Goal: Task Accomplishment & Management: Use online tool/utility

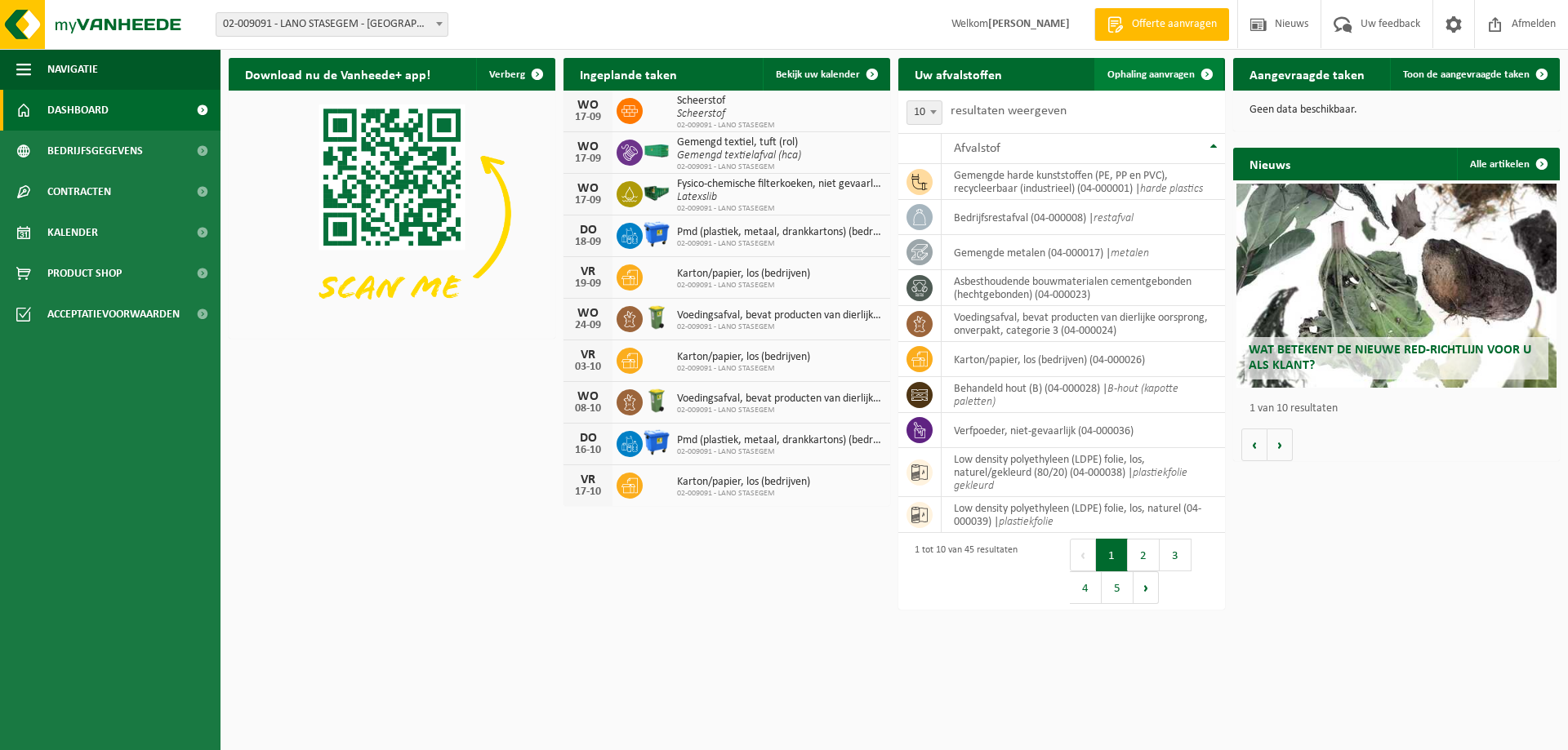
click at [1155, 68] on link "Ophaling aanvragen" at bounding box center [1158, 75] width 129 height 33
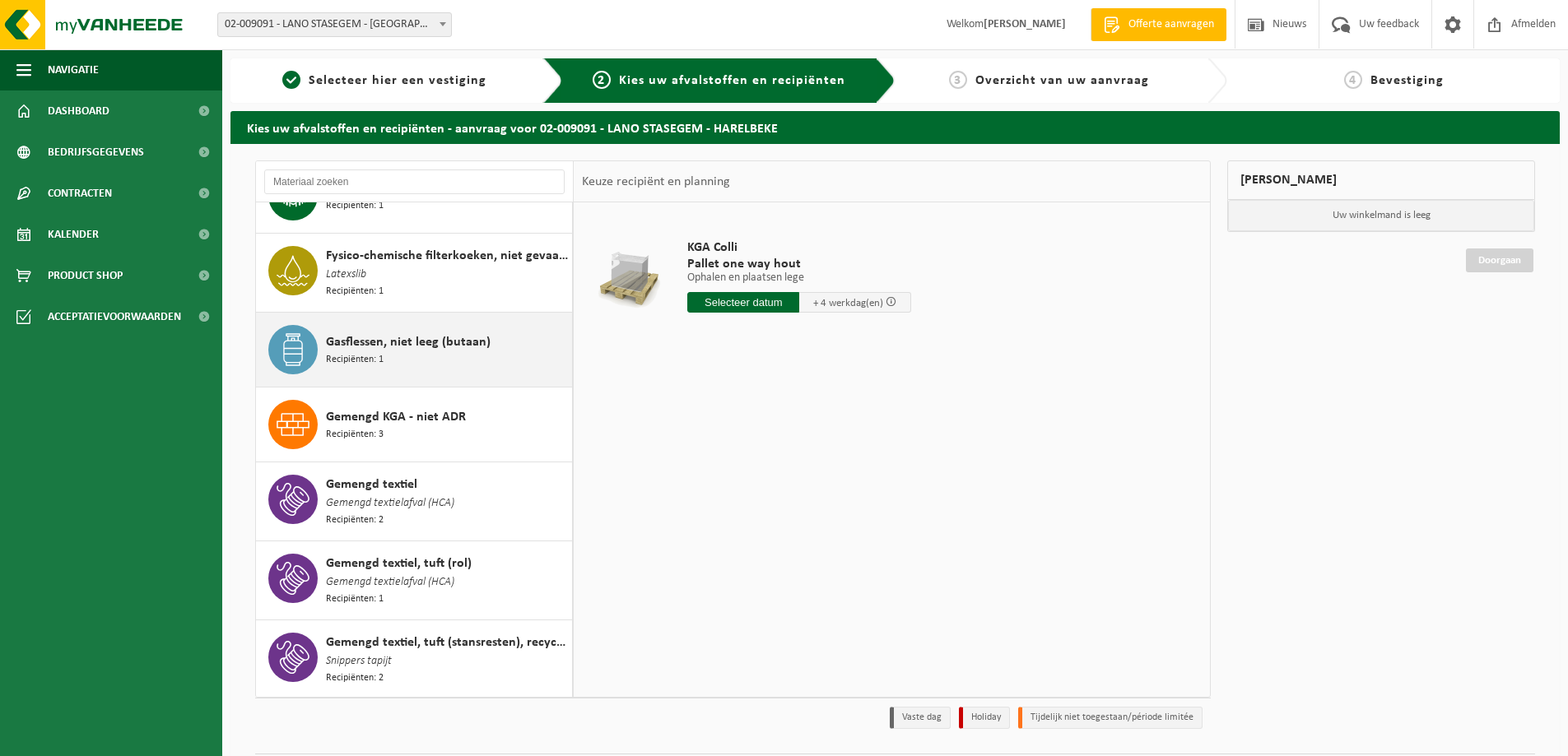
scroll to position [658, 0]
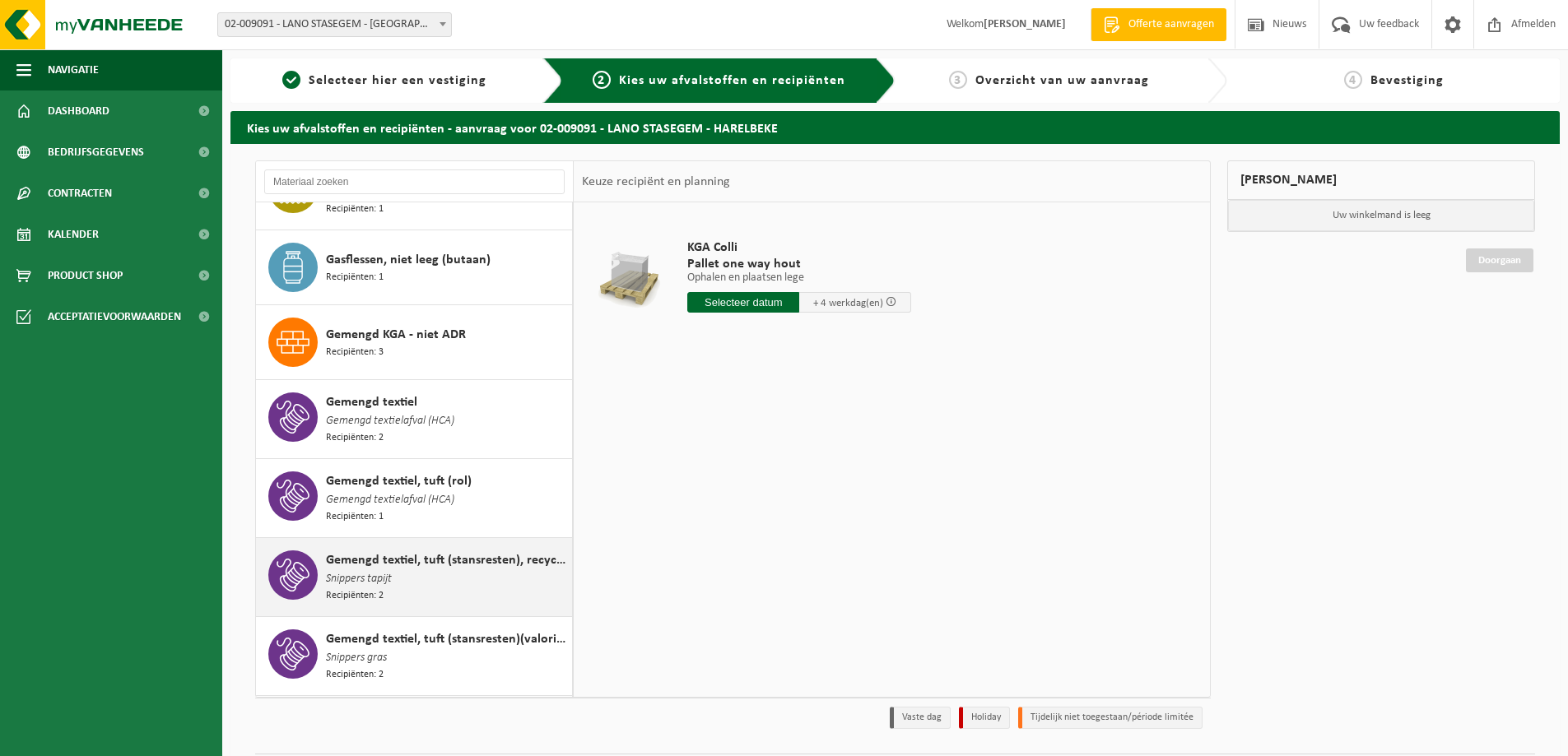
click at [467, 552] on span "Gemengd textiel, tuft (stansresten), recycleerbaar" at bounding box center [447, 561] width 242 height 20
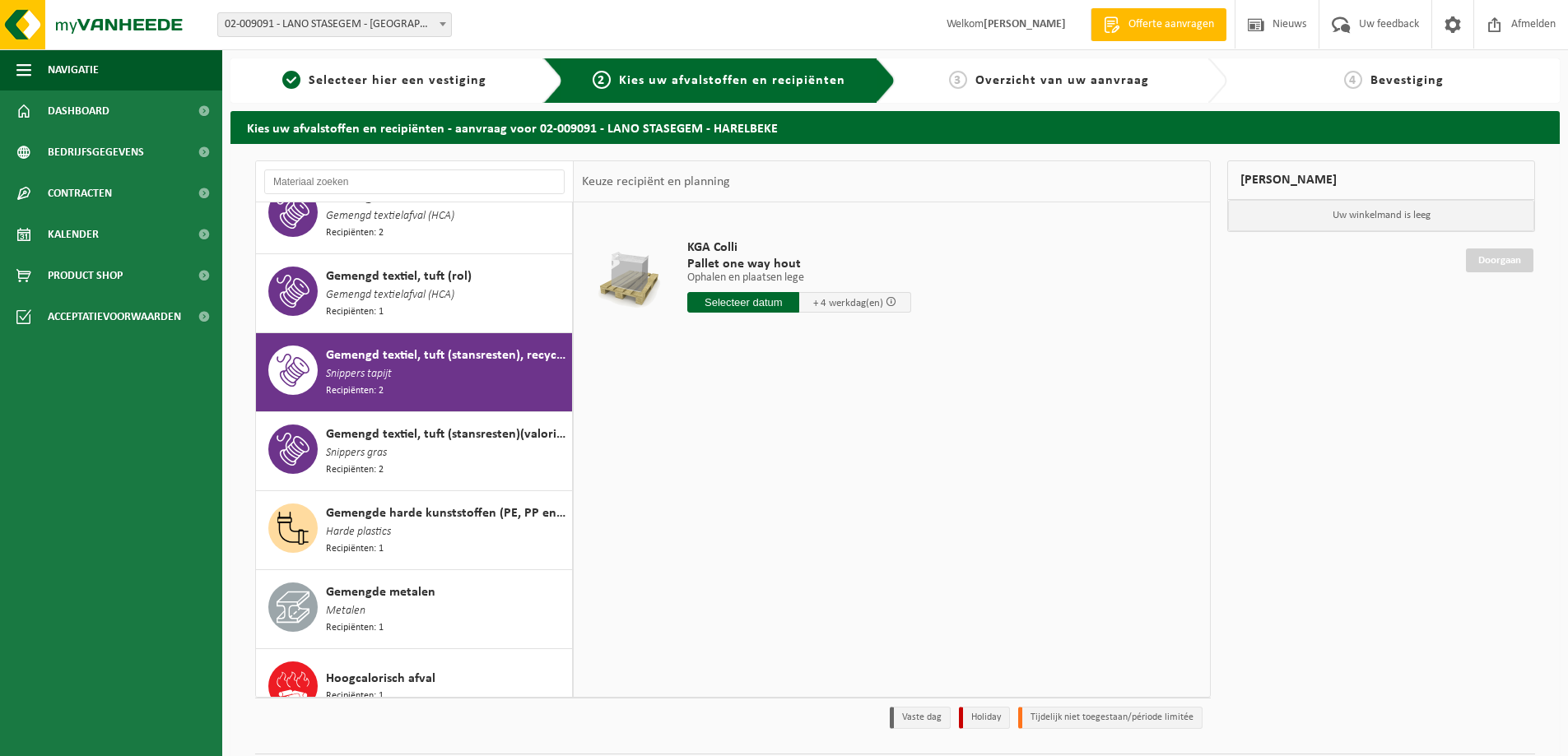
scroll to position [982, 0]
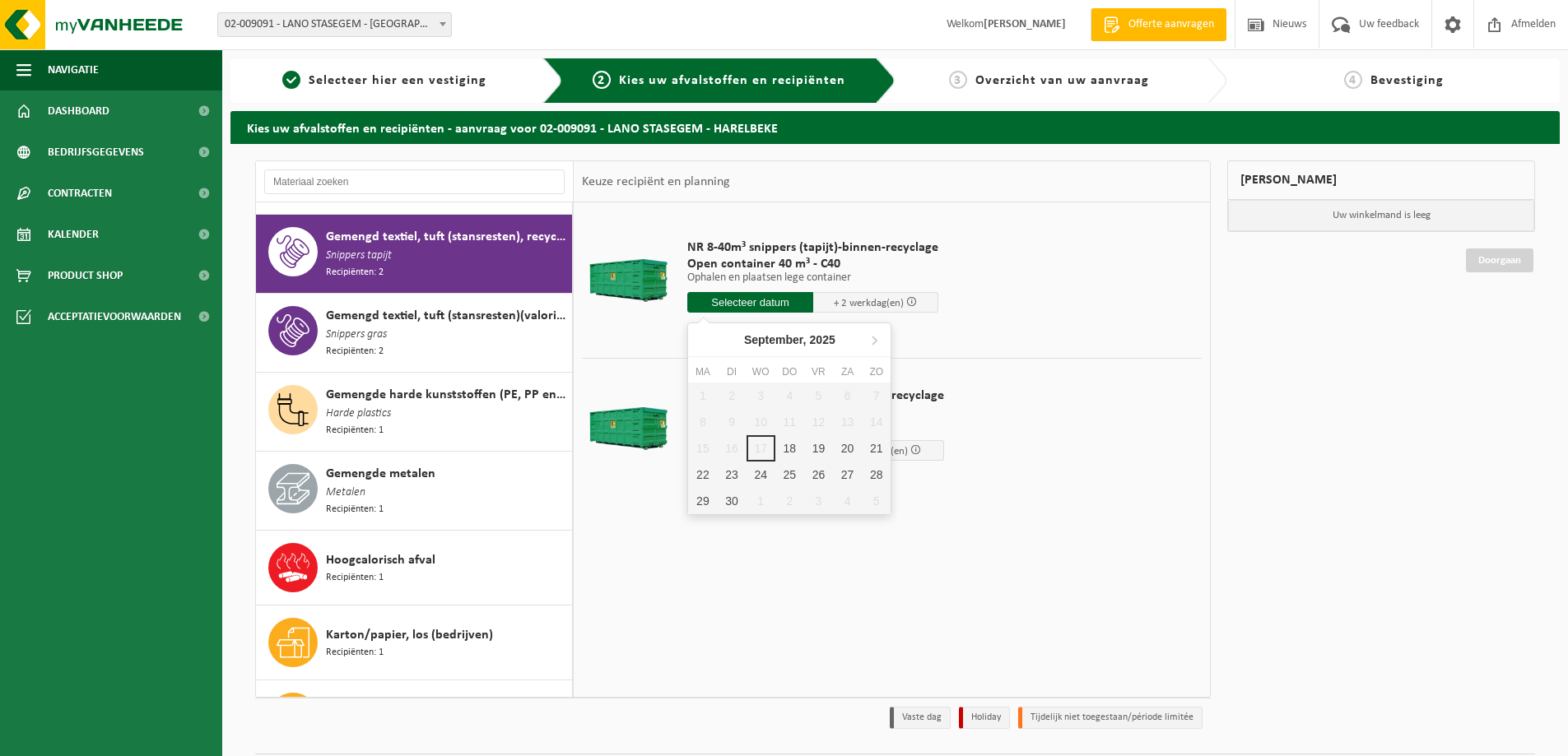
click at [724, 304] on input "text" at bounding box center [750, 302] width 126 height 21
click at [788, 451] on div "18" at bounding box center [789, 448] width 28 height 26
type input "Van 2025-09-18"
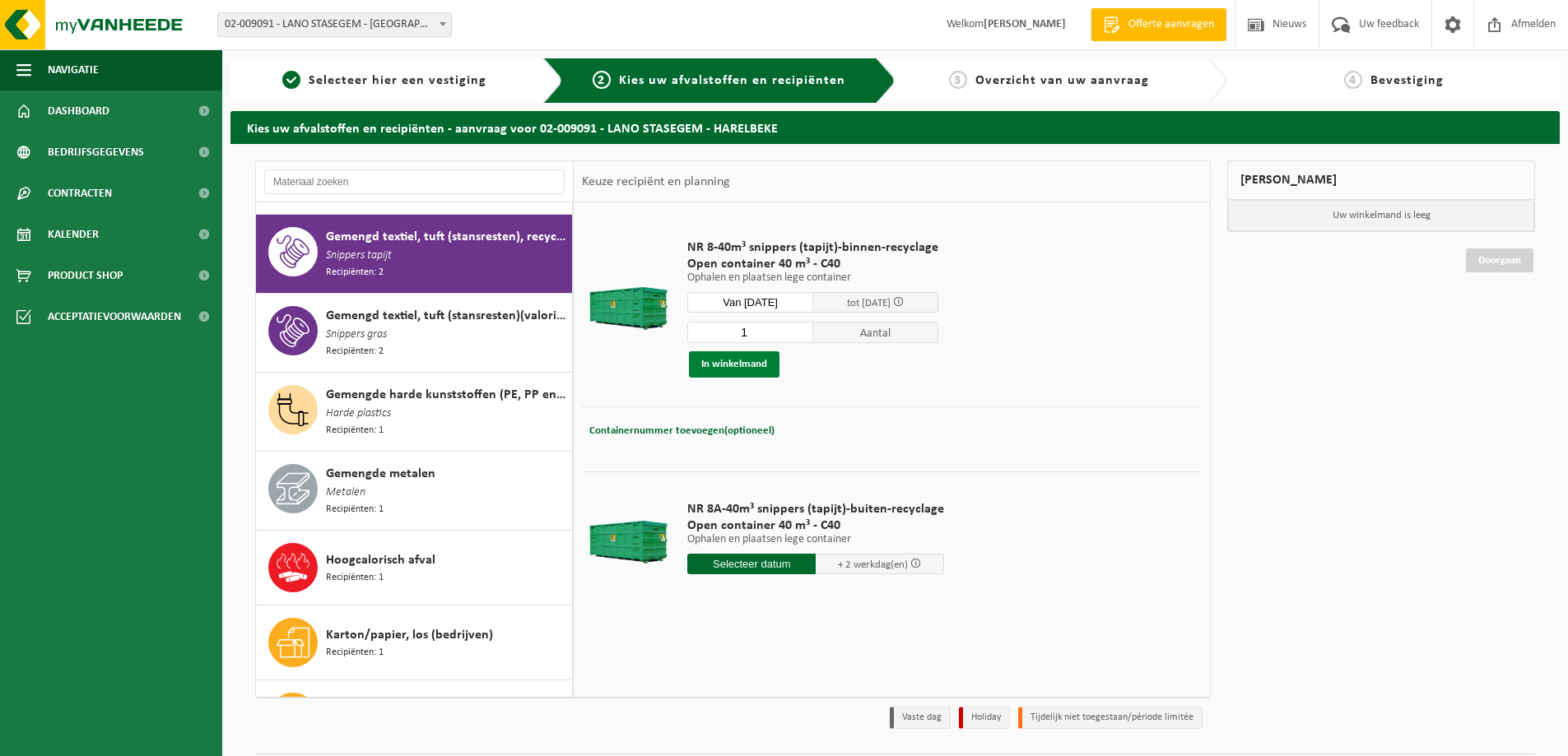
click at [740, 368] on button "In winkelmand" at bounding box center [734, 364] width 91 height 26
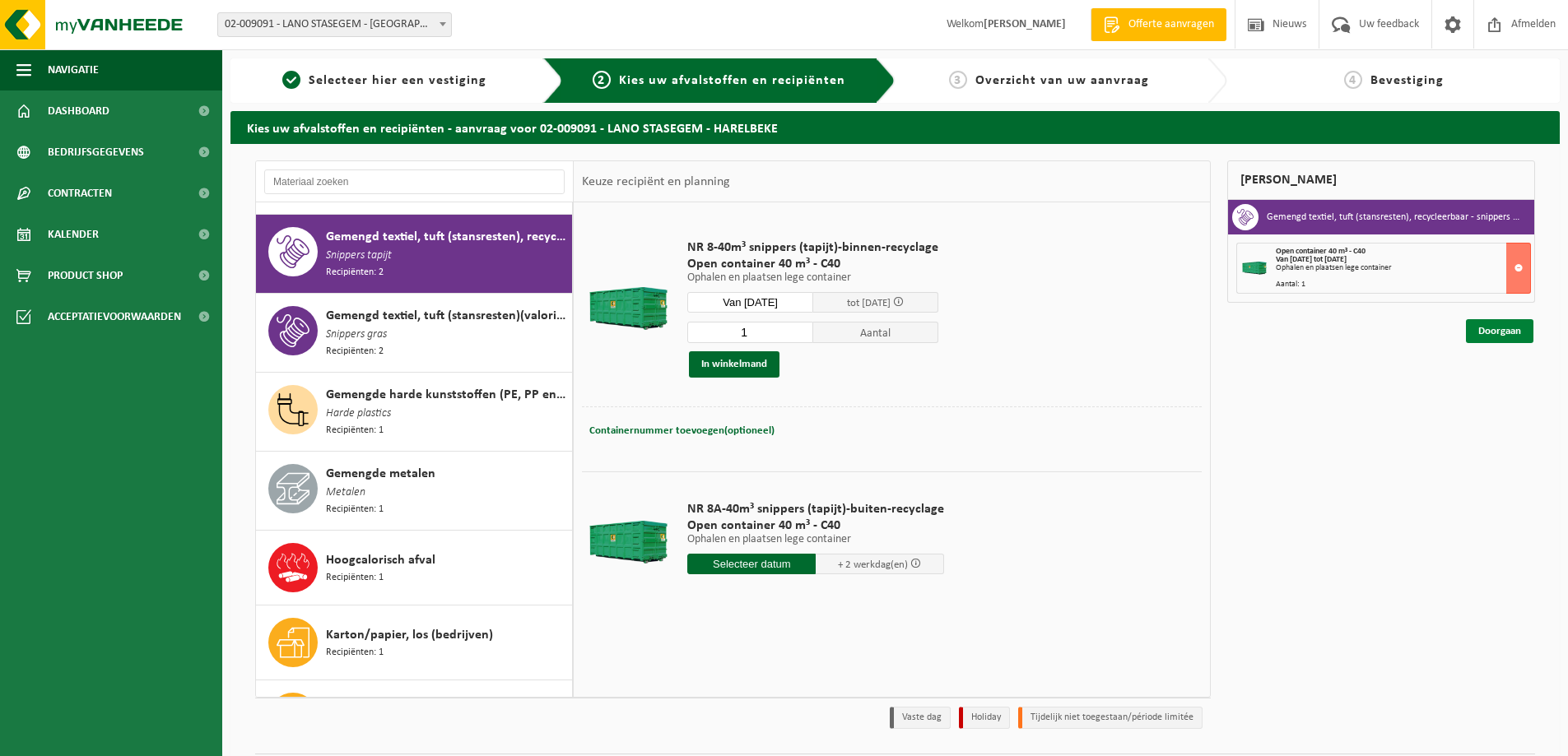
click at [1486, 332] on link "Doorgaan" at bounding box center [1500, 331] width 67 height 23
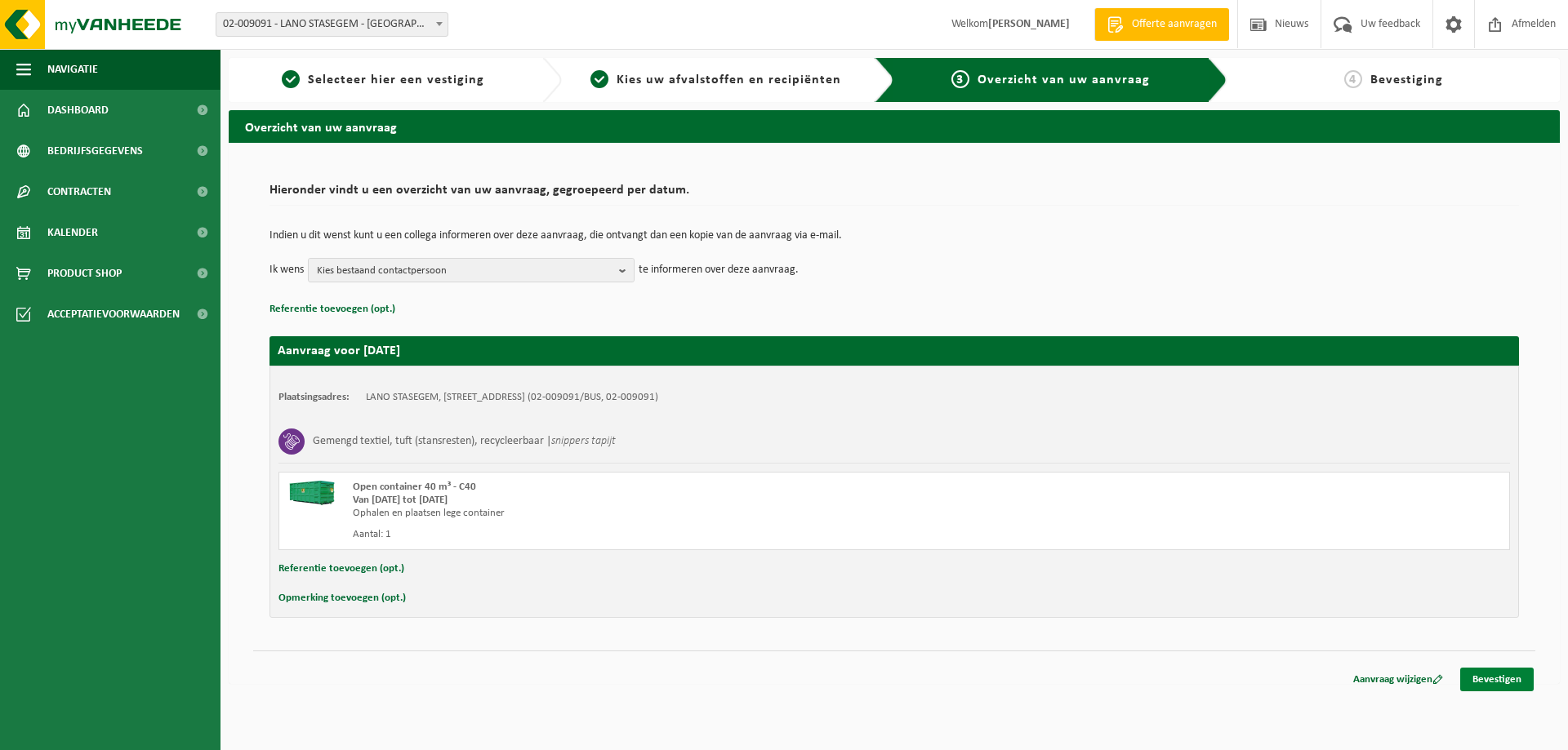
click at [1503, 681] on link "Bevestigen" at bounding box center [1497, 679] width 74 height 23
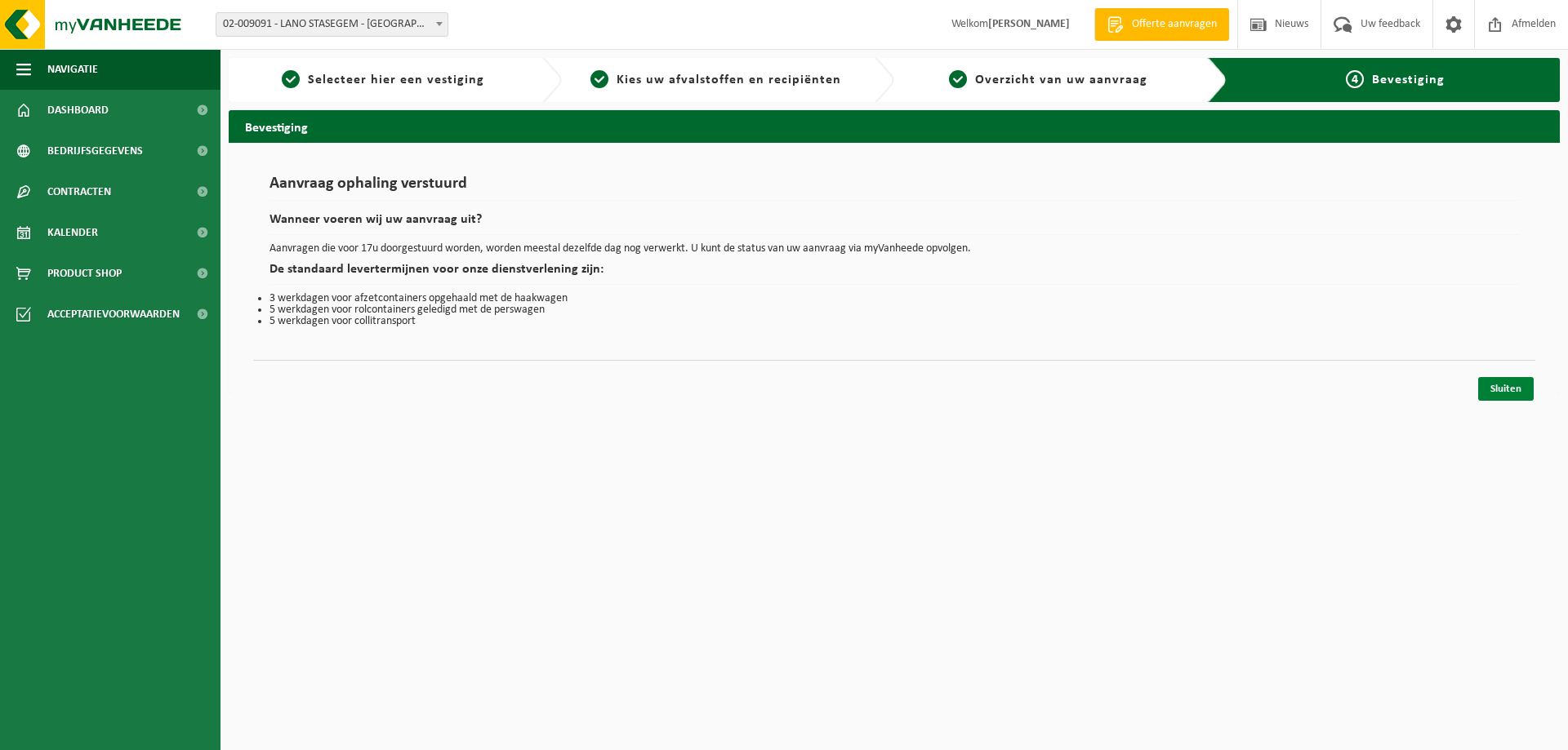
click at [1501, 381] on link "Sluiten" at bounding box center [1505, 389] width 55 height 23
